Goal: Navigation & Orientation: Understand site structure

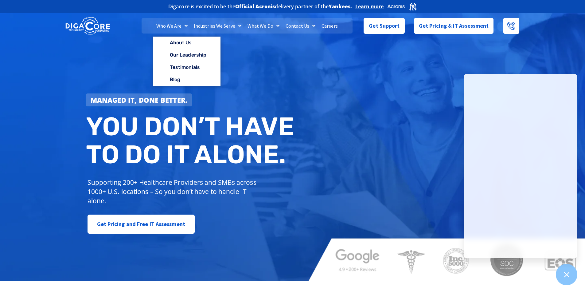
click at [174, 23] on link "Who We Are" at bounding box center [171, 25] width 37 height 15
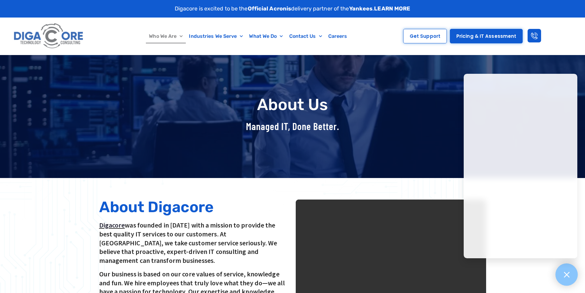
click at [573, 272] on div at bounding box center [567, 274] width 22 height 22
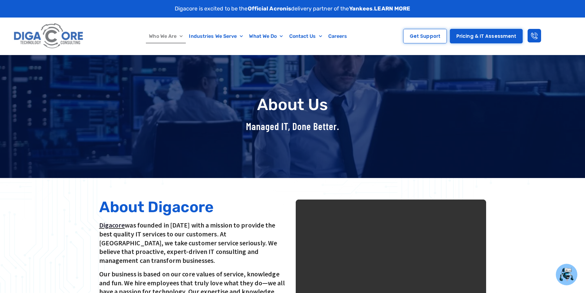
click at [56, 47] on img at bounding box center [49, 36] width 74 height 31
